Goal: Transaction & Acquisition: Register for event/course

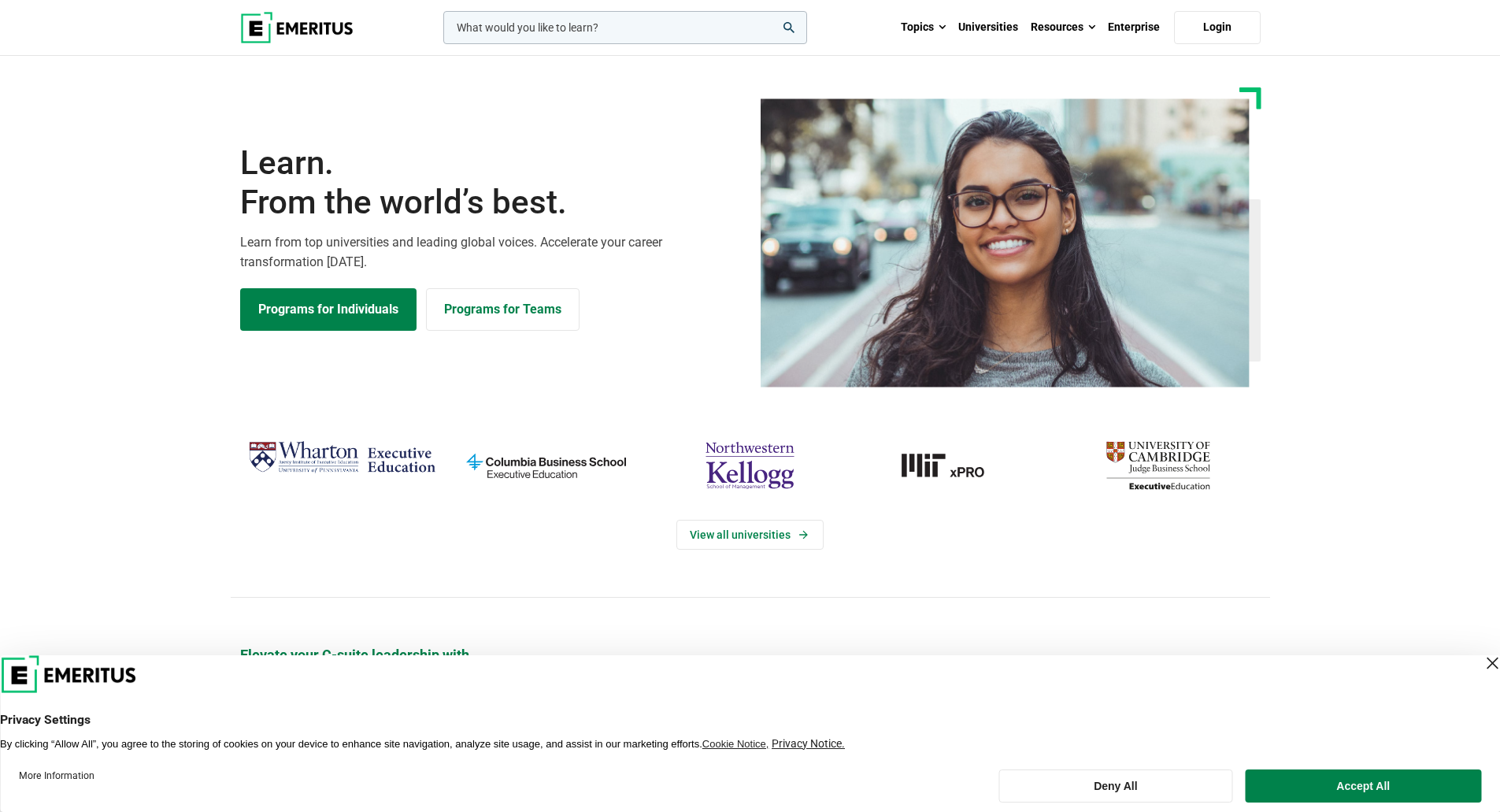
click at [674, 22] on input "woocommerce-product-search-field-0" at bounding box center [625, 28] width 364 height 33
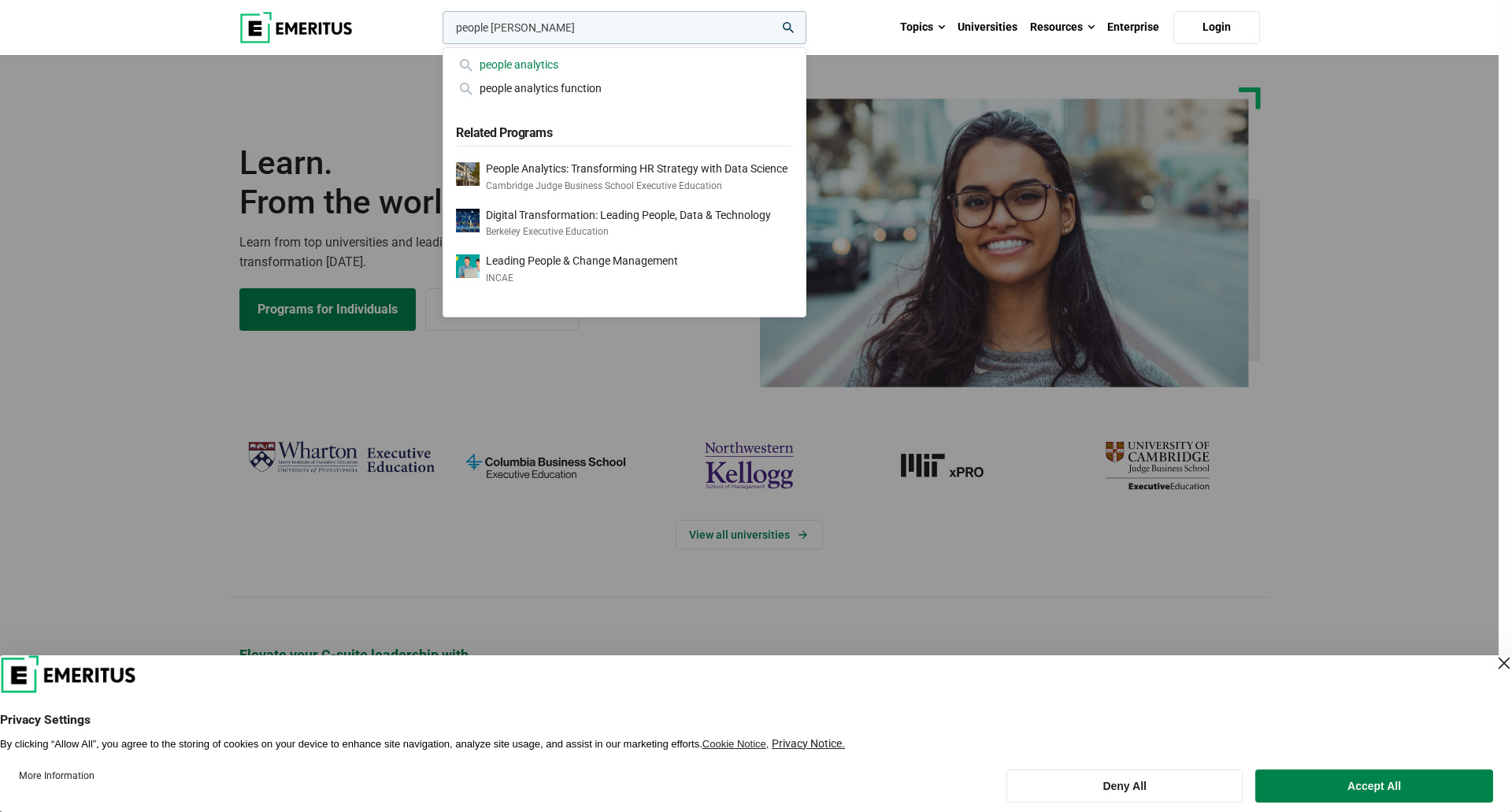
type input "people [PERSON_NAME]"
click at [650, 57] on div "people analytics" at bounding box center [624, 64] width 338 height 17
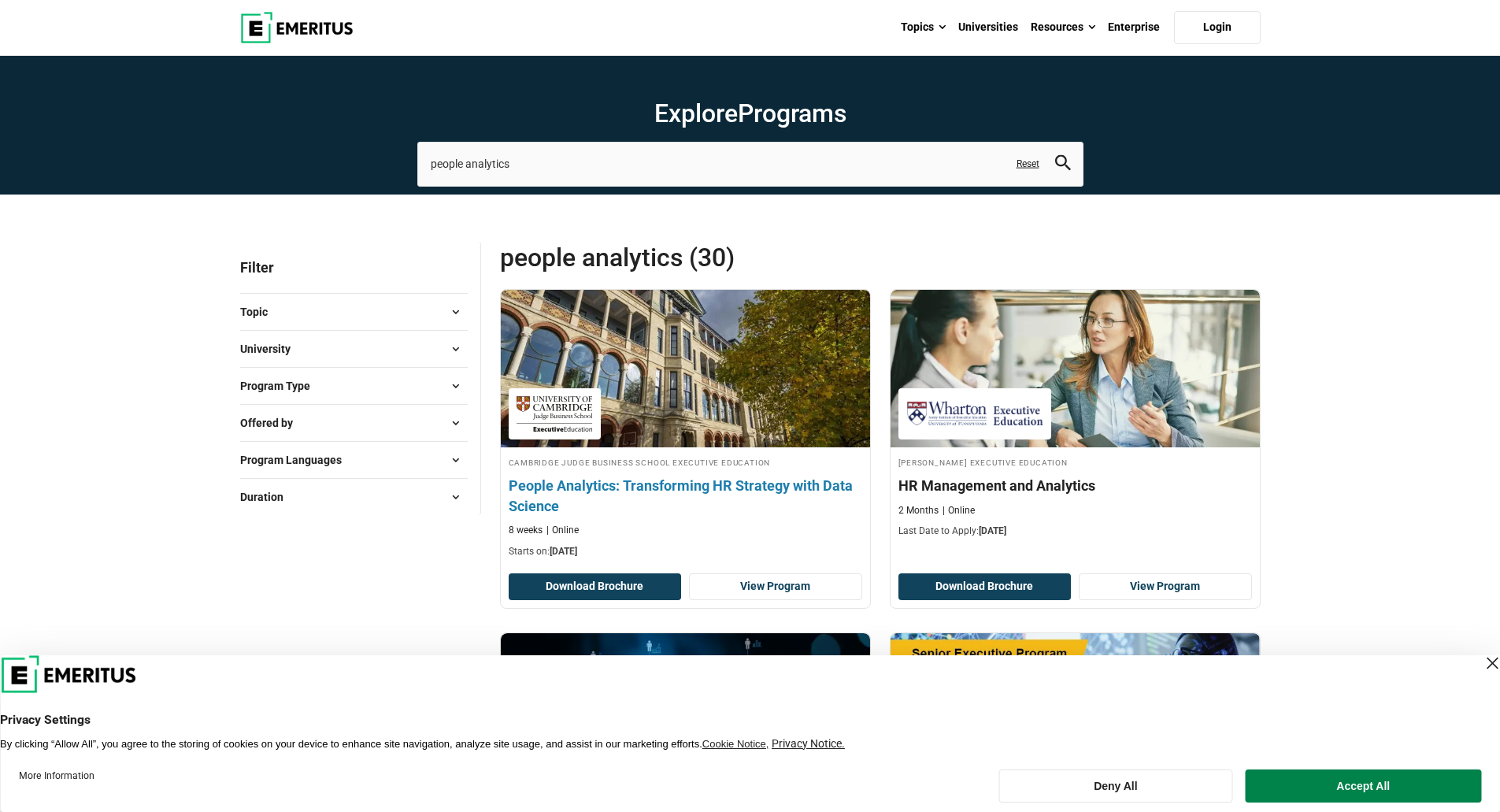
click at [721, 489] on h4 "People Analytics: Transforming HR Strategy with Data Science" at bounding box center [685, 495] width 353 height 40
